Goal: Contribute content

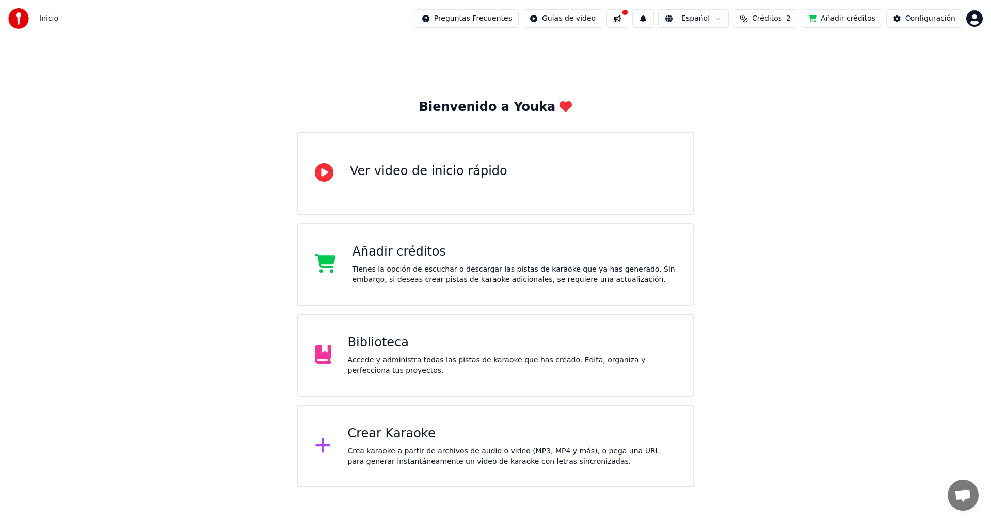
click at [628, 21] on button at bounding box center [617, 18] width 22 height 19
click at [398, 336] on div "Biblioteca" at bounding box center [512, 342] width 329 height 17
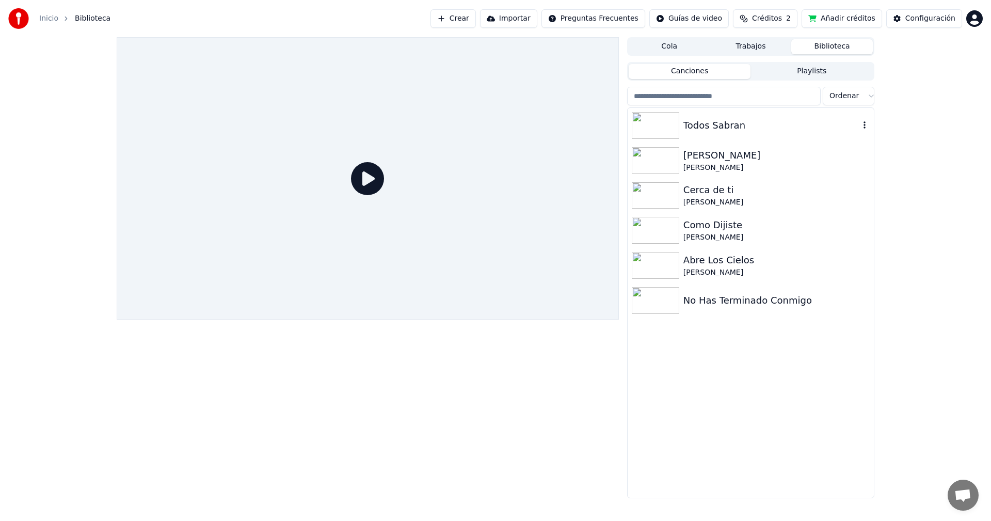
click at [749, 124] on div "Todos Sabran" at bounding box center [771, 125] width 176 height 14
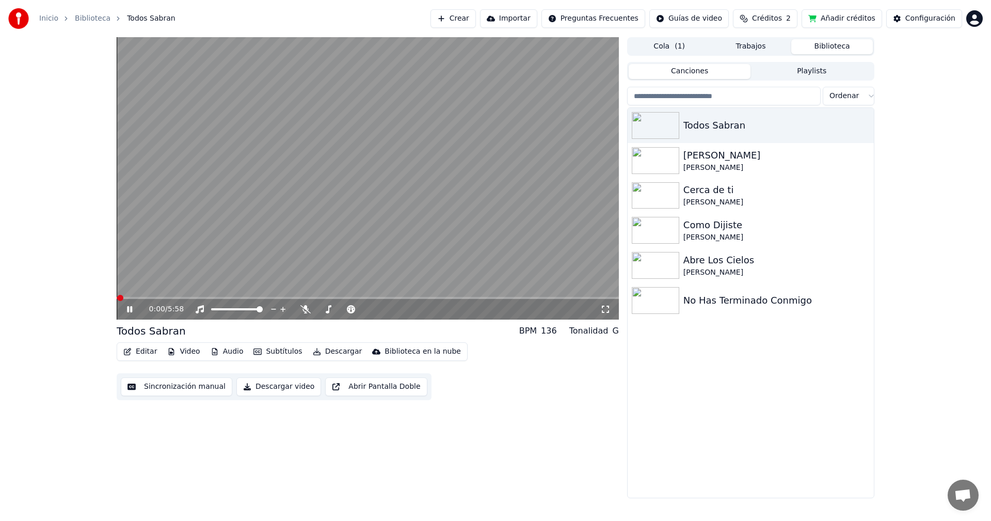
click at [136, 353] on button "Editar" at bounding box center [140, 351] width 42 height 14
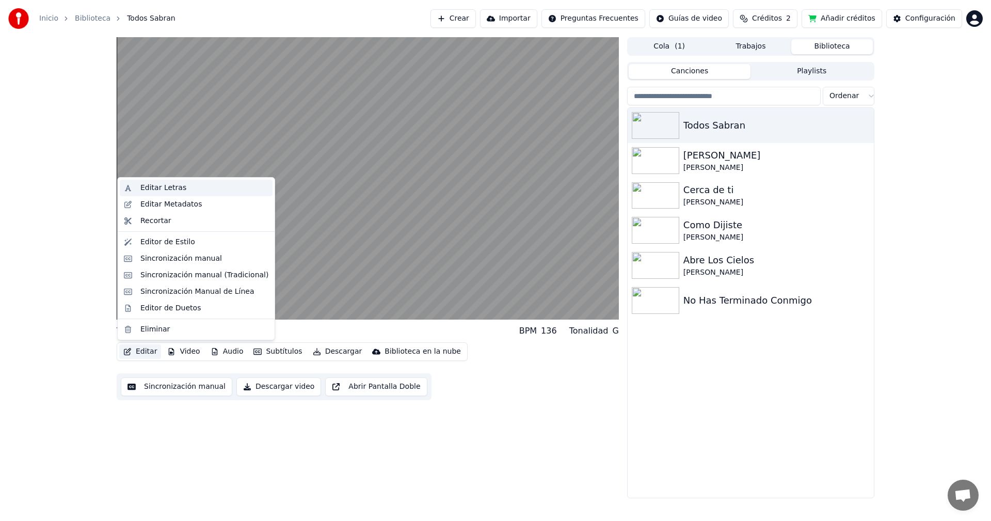
click at [155, 190] on div "Editar Letras" at bounding box center [163, 188] width 46 height 10
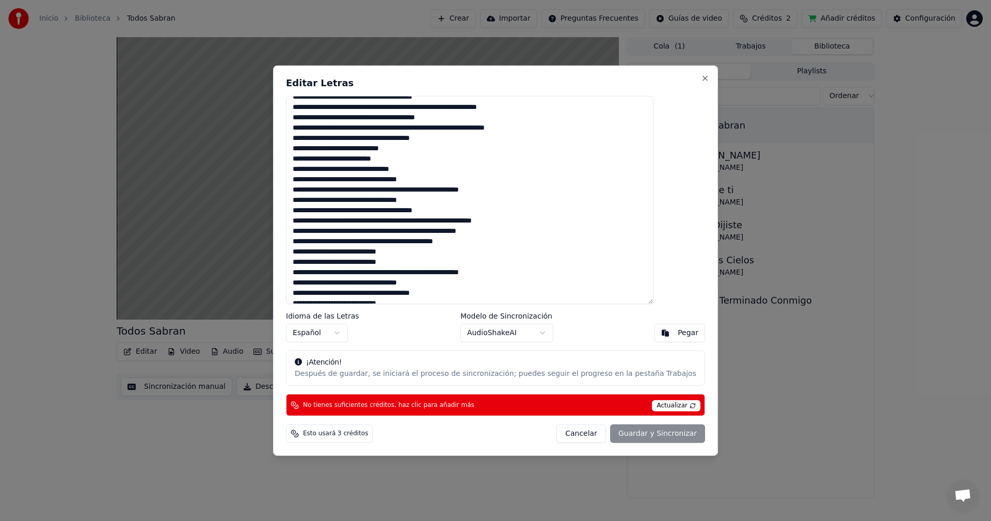
scroll to position [131, 0]
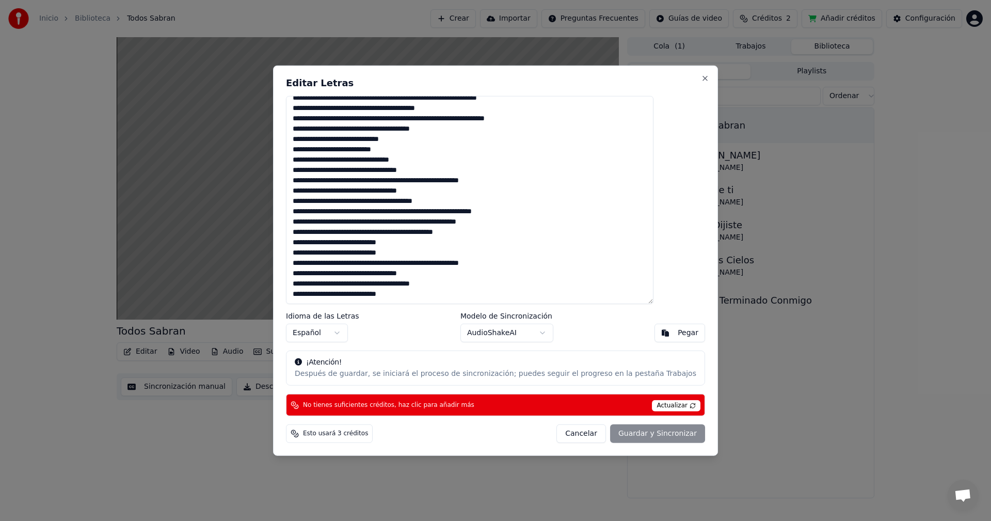
click at [565, 438] on button "Cancelar" at bounding box center [581, 433] width 50 height 19
